Goal: Find specific page/section: Find specific page/section

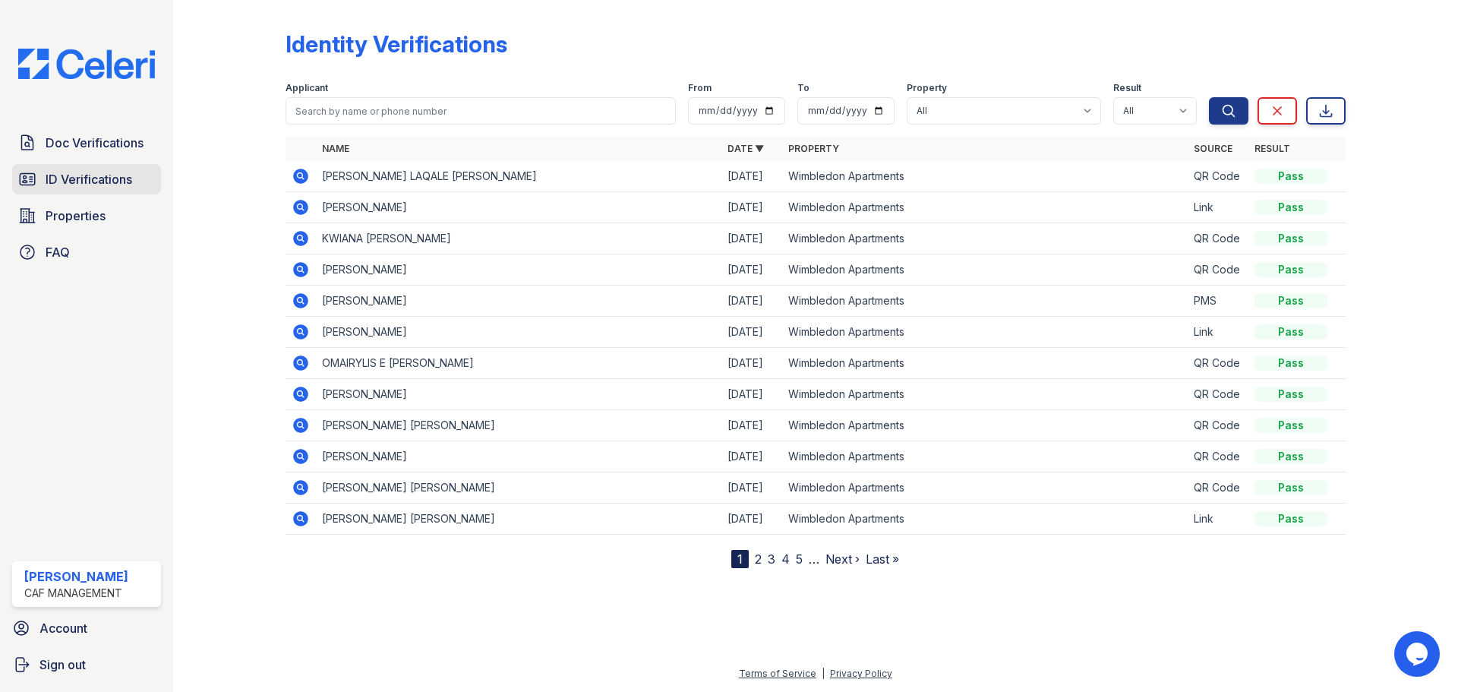
click at [90, 171] on span "ID Verifications" at bounding box center [89, 179] width 87 height 18
click at [88, 178] on span "ID Verifications" at bounding box center [89, 179] width 87 height 18
click at [47, 140] on span "Doc Verifications" at bounding box center [95, 143] width 98 height 18
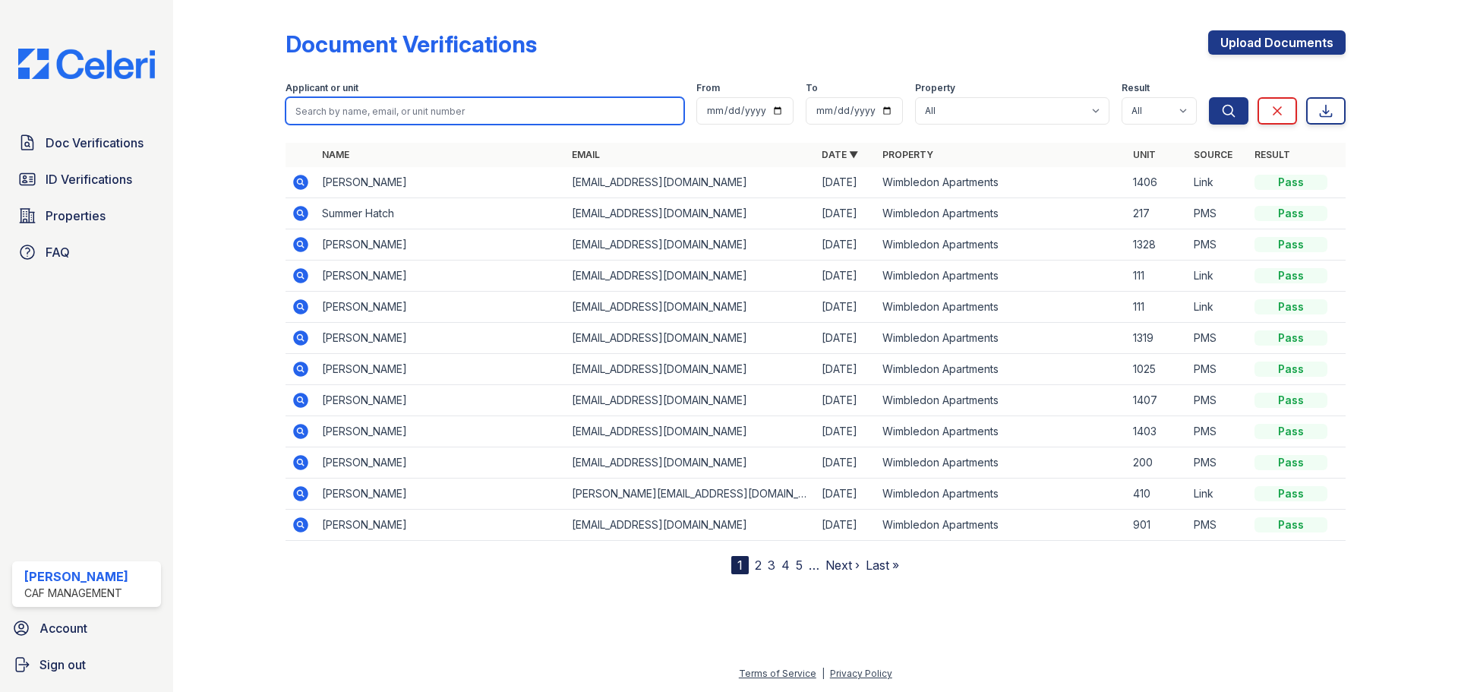
click at [392, 110] on input "search" at bounding box center [485, 110] width 399 height 27
type input "oscar"
click at [1209, 97] on button "Search" at bounding box center [1228, 110] width 39 height 27
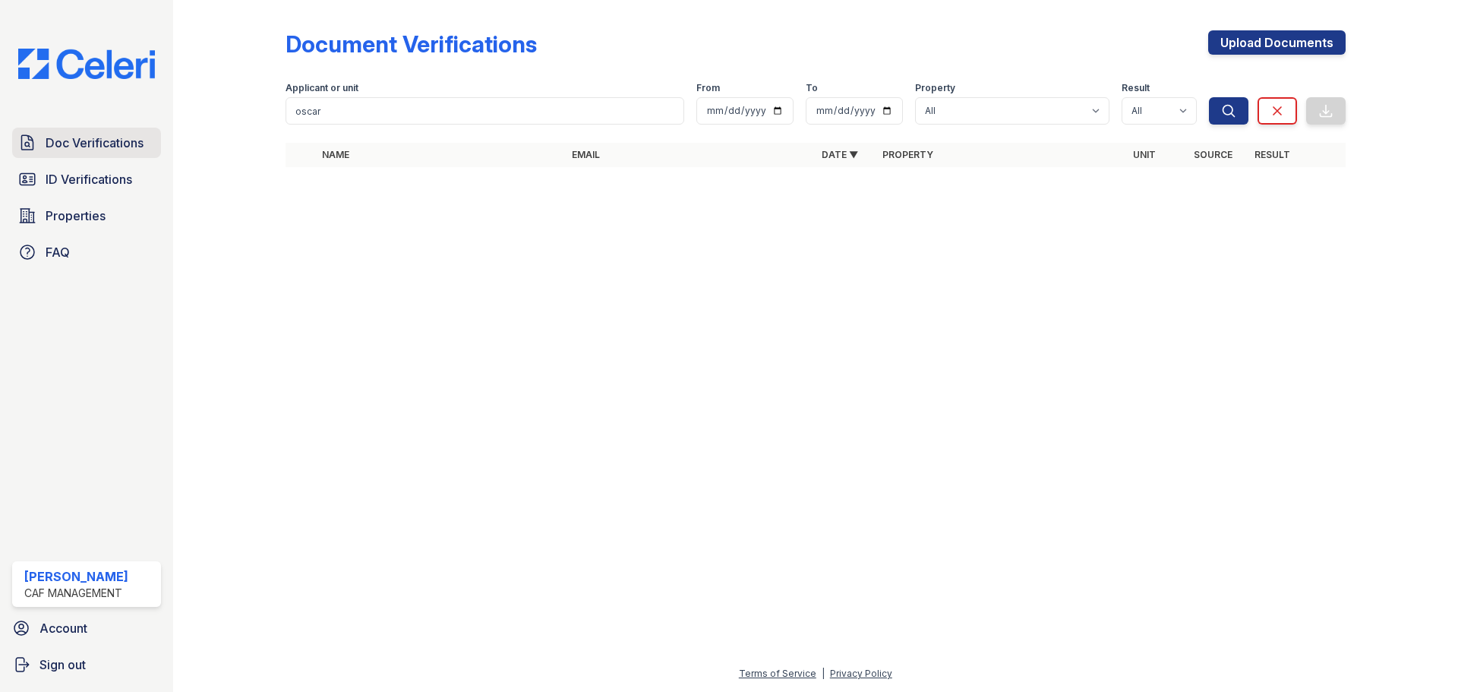
click at [86, 151] on span "Doc Verifications" at bounding box center [95, 143] width 98 height 18
